Goal: Check status: Check status

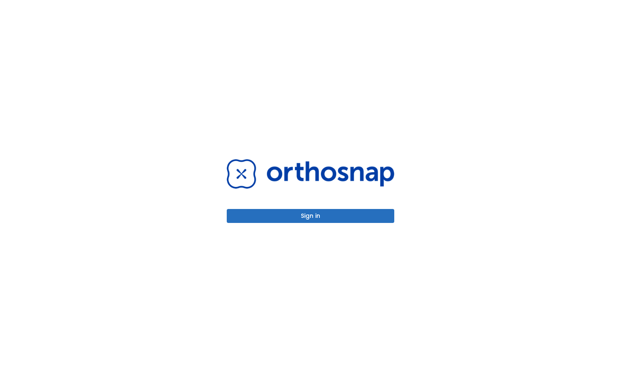
click at [301, 218] on button "Sign in" at bounding box center [311, 216] width 168 height 14
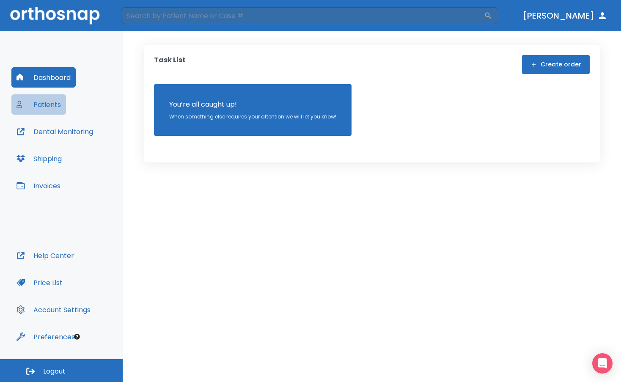
click at [39, 99] on button "Patients" at bounding box center [38, 104] width 55 height 20
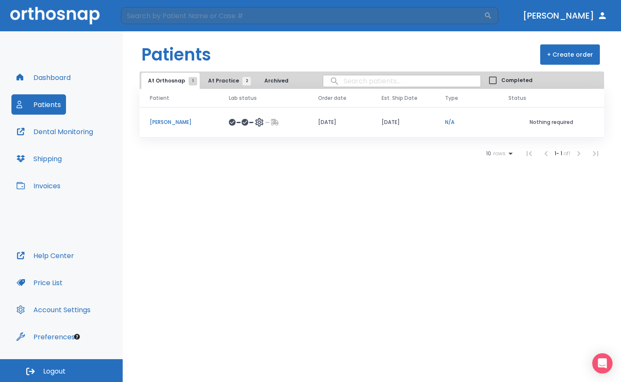
click at [176, 124] on p "[PERSON_NAME]" at bounding box center [179, 123] width 59 height 8
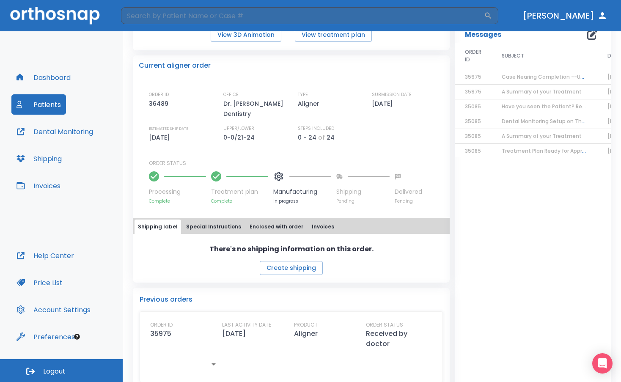
scroll to position [47, 0]
